Goal: Book appointment/travel/reservation

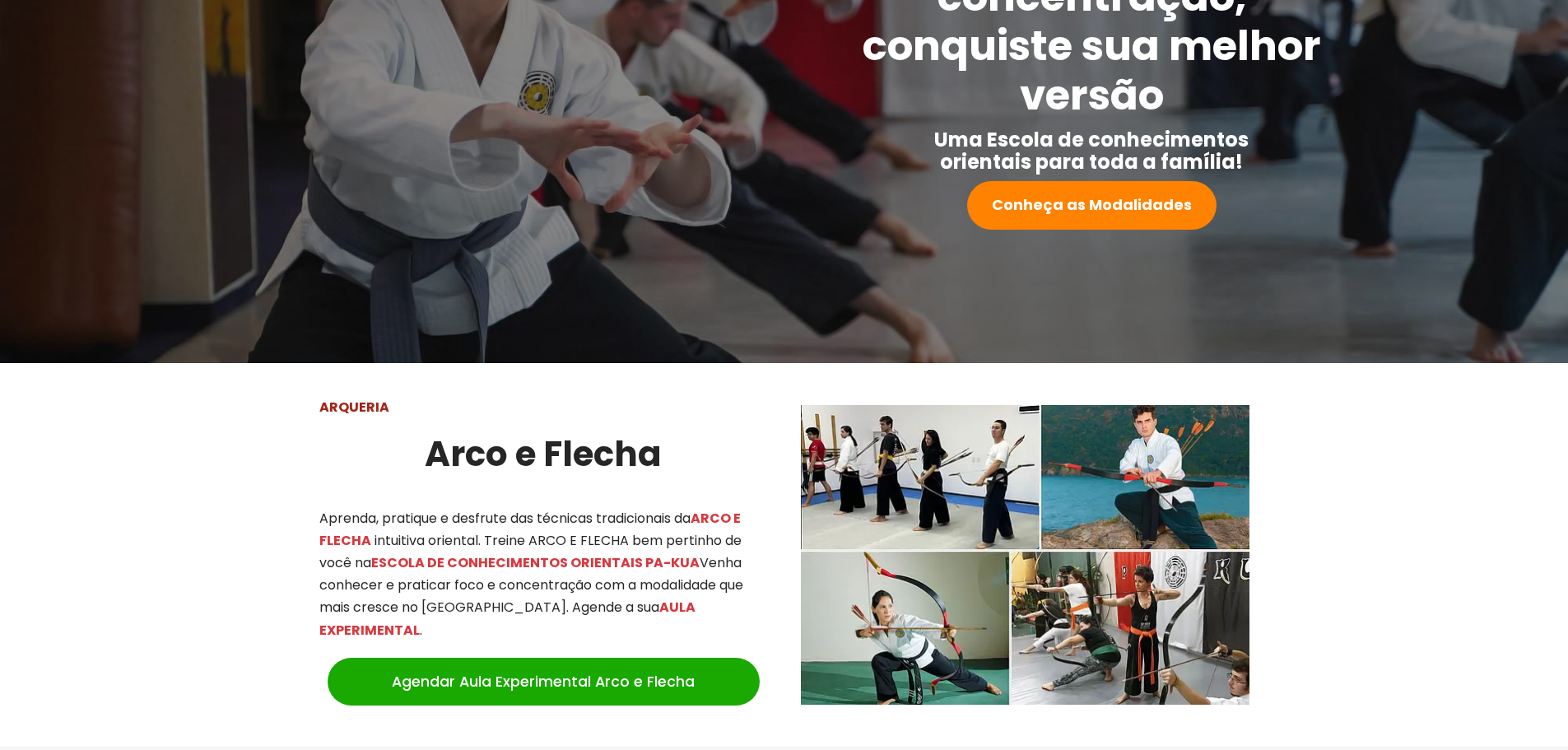
scroll to position [315, 0]
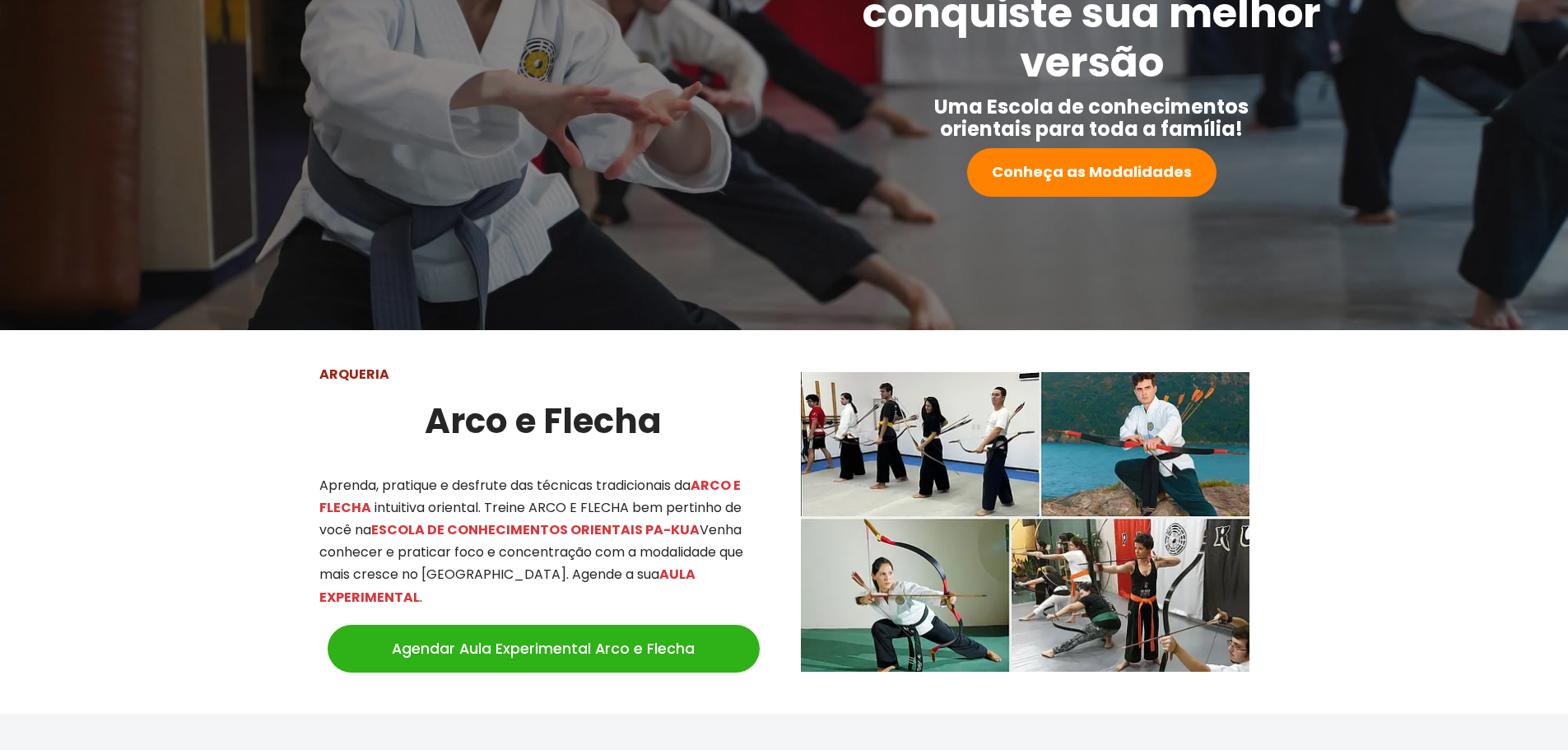
click at [579, 634] on link "Agendar Aula Experimental Arco e Flecha" at bounding box center [543, 648] width 432 height 47
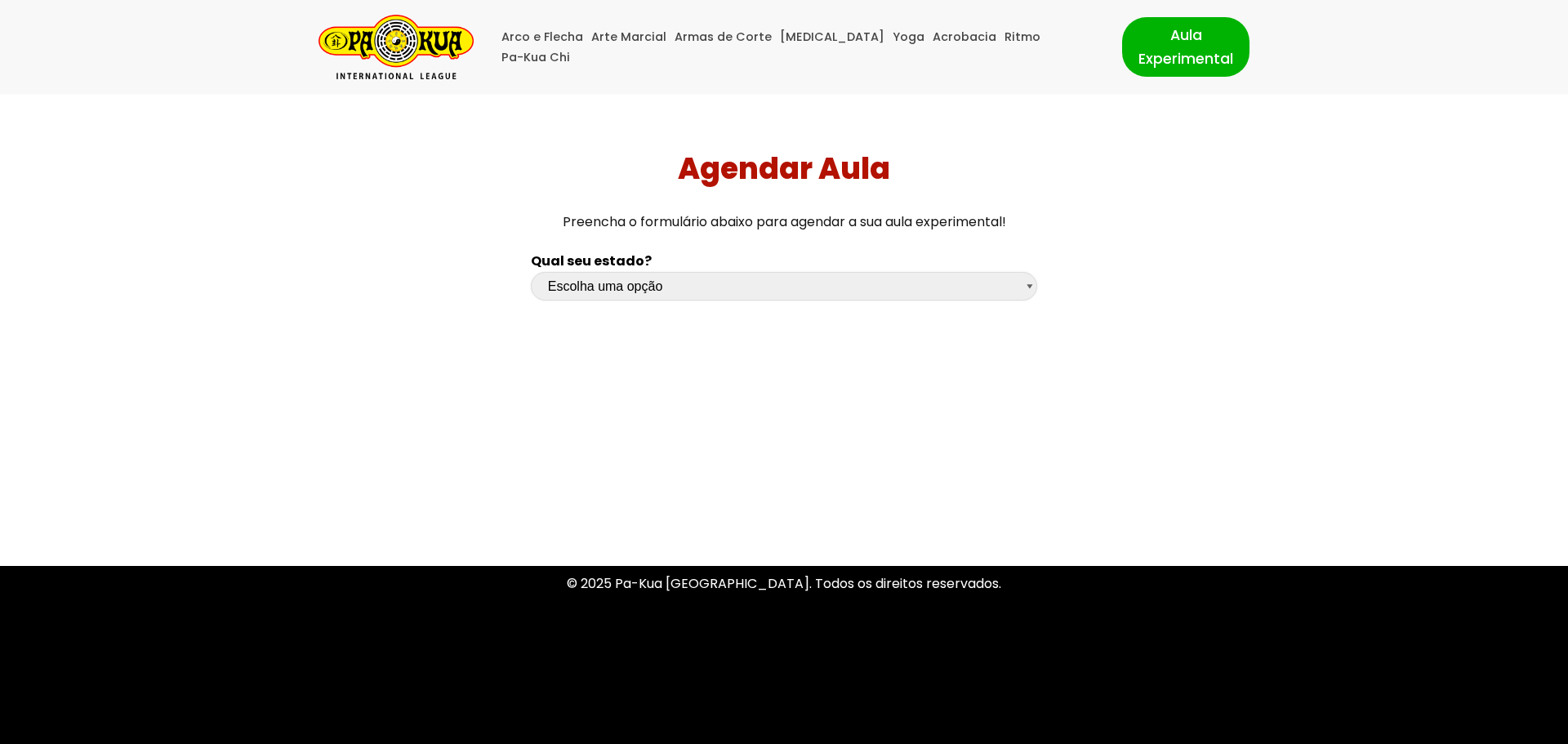
click at [1028, 280] on select "Escolha uma opção [GEOGRAPHIC_DATA] [GEOGRAPHIC_DATA] [GEOGRAPHIC_DATA] [GEOGRA…" at bounding box center [784, 286] width 506 height 29
select select "rs"
click at [531, 272] on select "Escolha uma opção [GEOGRAPHIC_DATA] [GEOGRAPHIC_DATA] [GEOGRAPHIC_DATA] [GEOGRA…" at bounding box center [784, 286] width 506 height 29
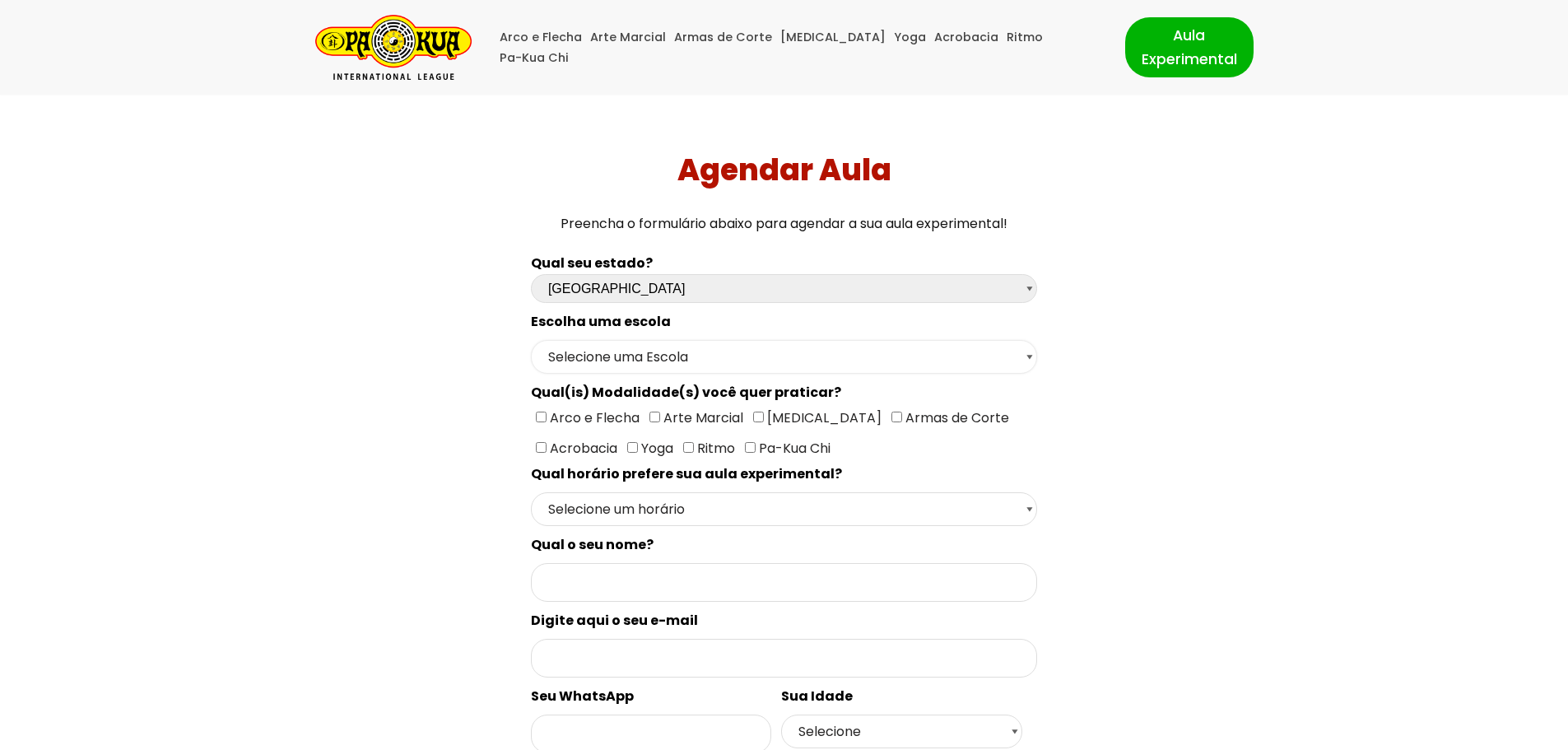
click at [1033, 356] on select "Selecione uma Escola Campo [GEOGRAPHIC_DATA] - Escola Canela Canoas - Escola Ca…" at bounding box center [784, 357] width 506 height 34
select select "[GEOGRAPHIC_DATA] - [GEOGRAPHIC_DATA]"
click at [531, 340] on select "Selecione uma Escola Campo [GEOGRAPHIC_DATA] - Escola Canela Canoas - Escola Ca…" at bounding box center [784, 357] width 506 height 34
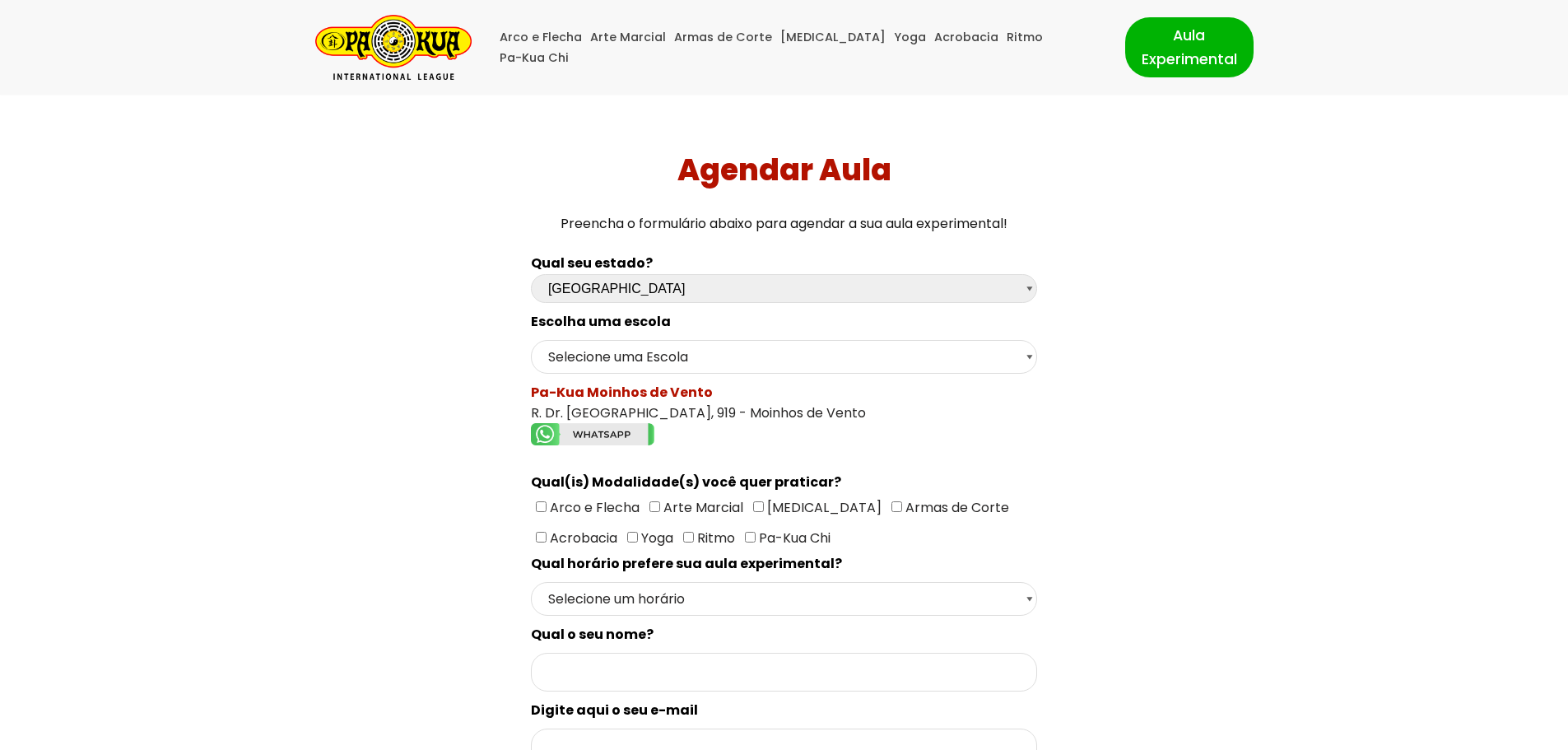
click at [562, 434] on img "Formulário de contacto" at bounding box center [592, 434] width 124 height 22
